Goal: Find specific page/section: Find specific page/section

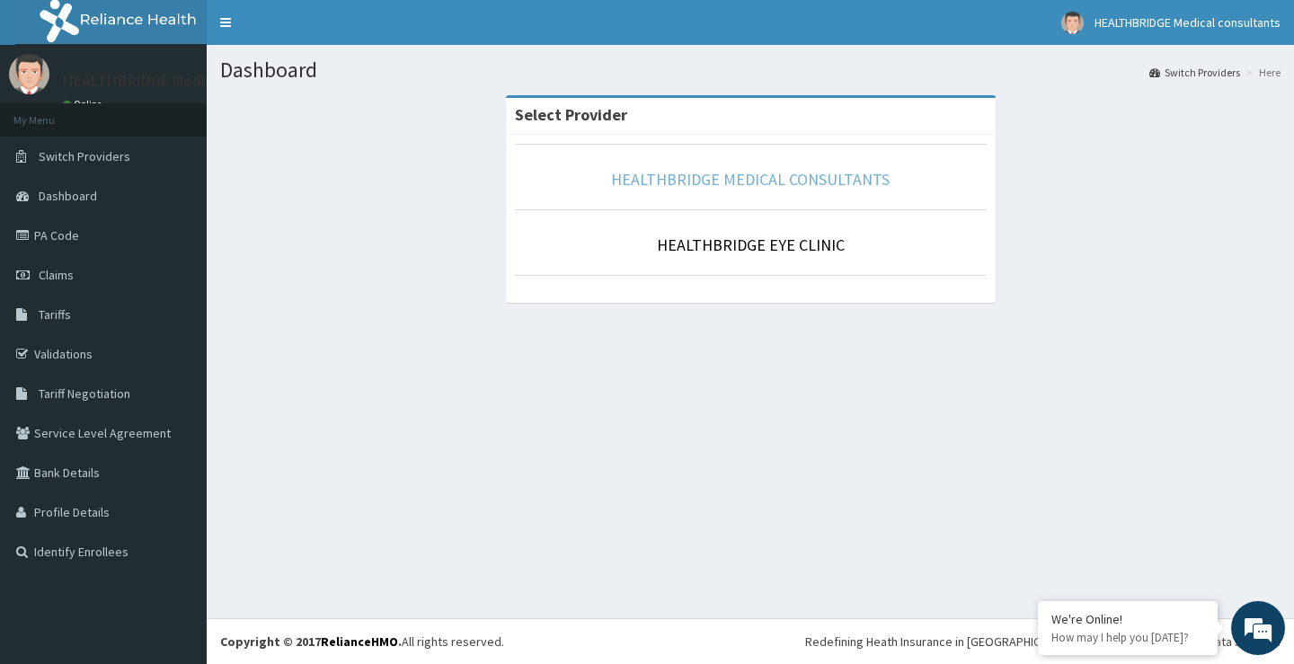
click at [743, 183] on link "HEALTHBRIDGE MEDICAL CONSULTANTS" at bounding box center [750, 179] width 279 height 21
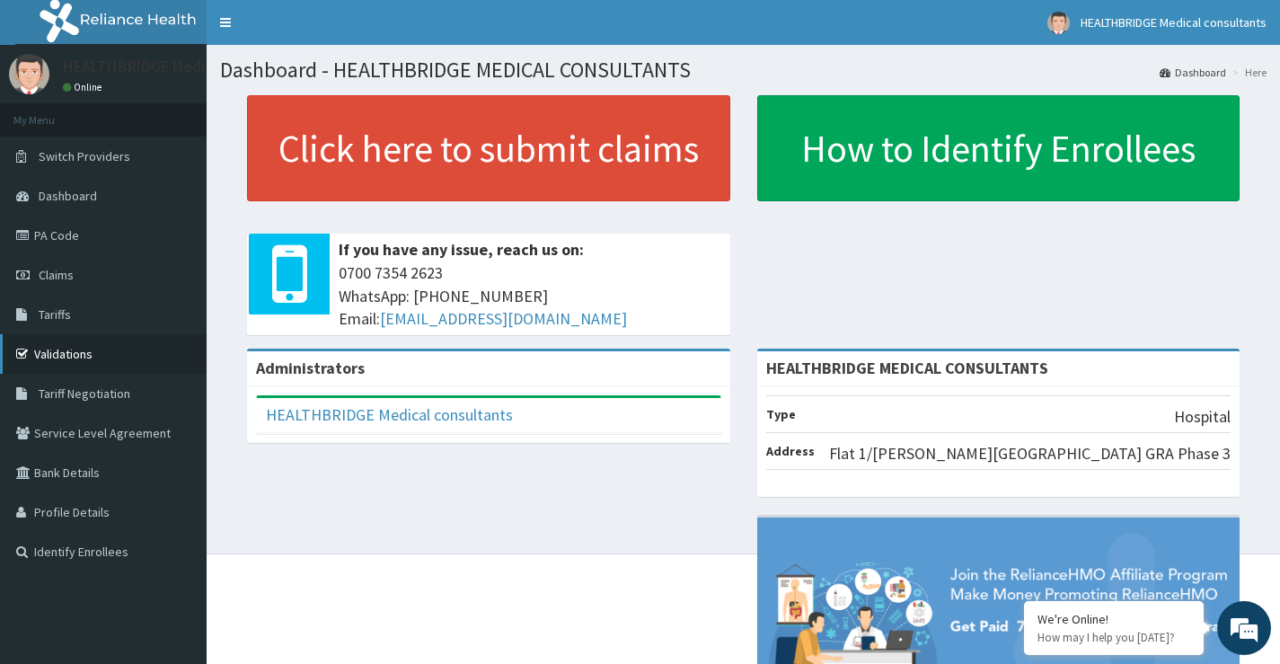
click at [95, 344] on link "Validations" at bounding box center [103, 354] width 207 height 40
